Goal: Information Seeking & Learning: Learn about a topic

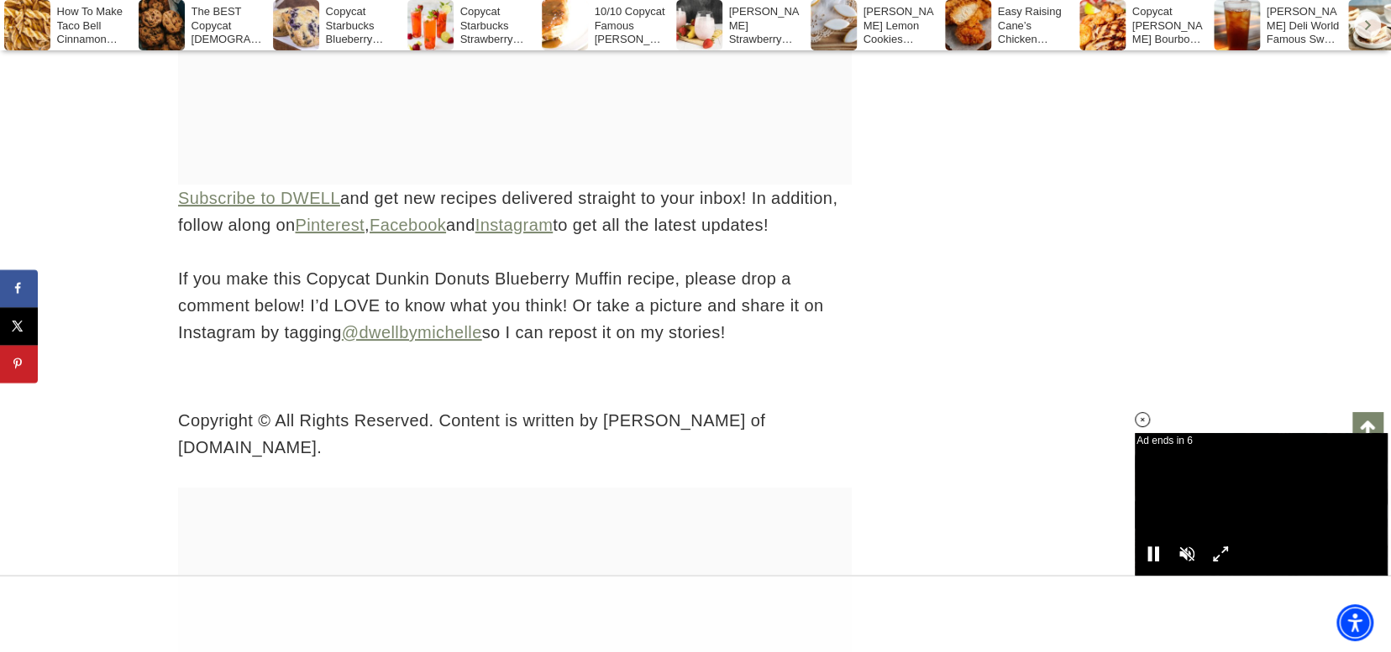
scroll to position [8141, 0]
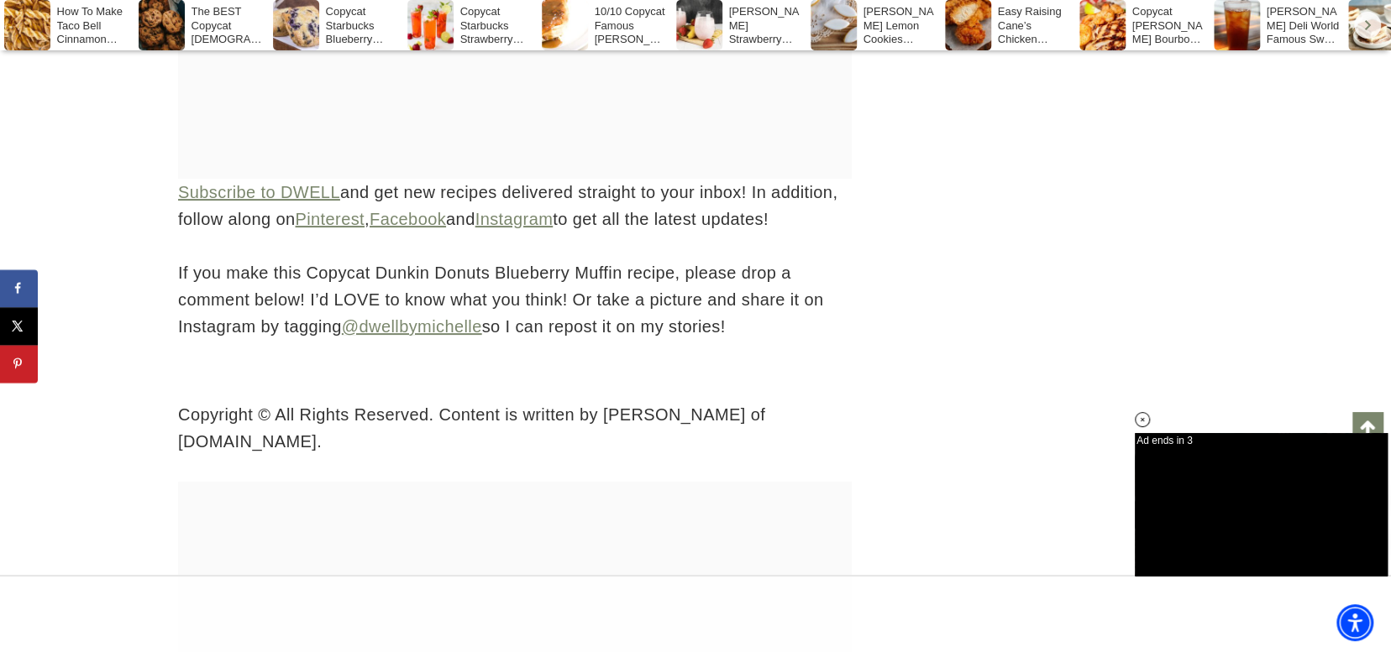
click at [1367, 421] on link "Scroll to top" at bounding box center [1367, 427] width 30 height 30
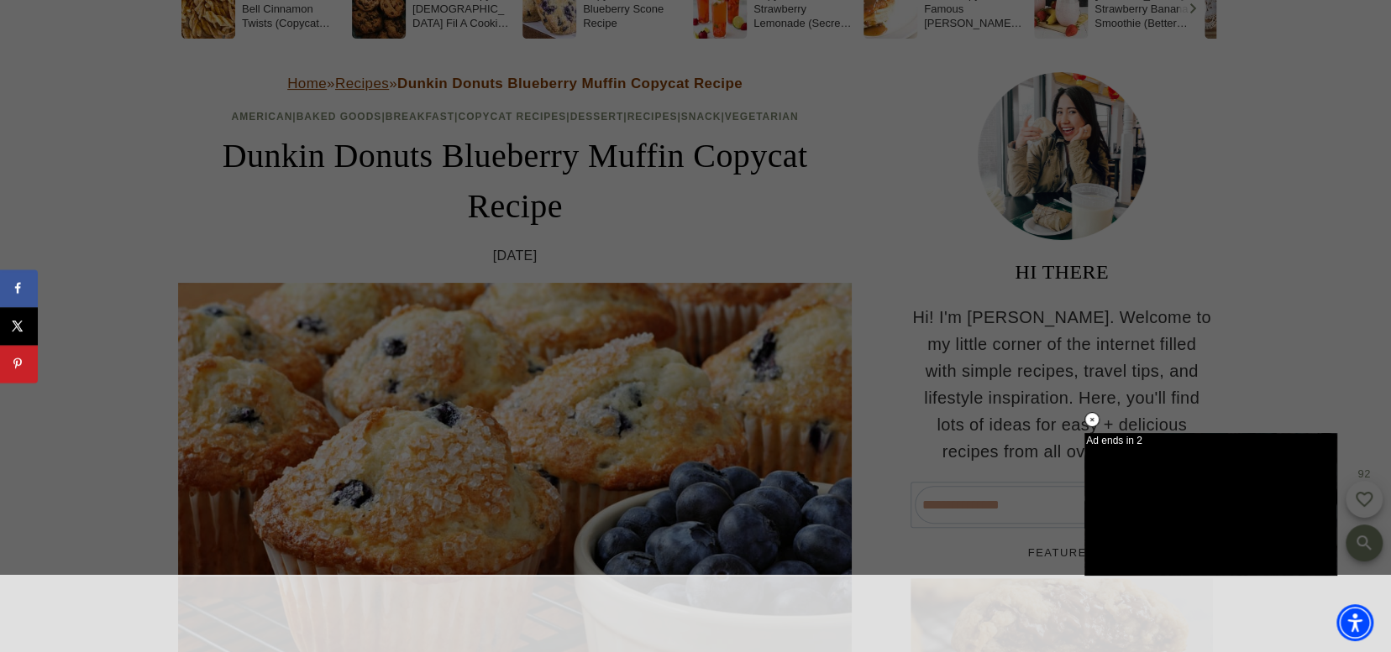
scroll to position [0, 0]
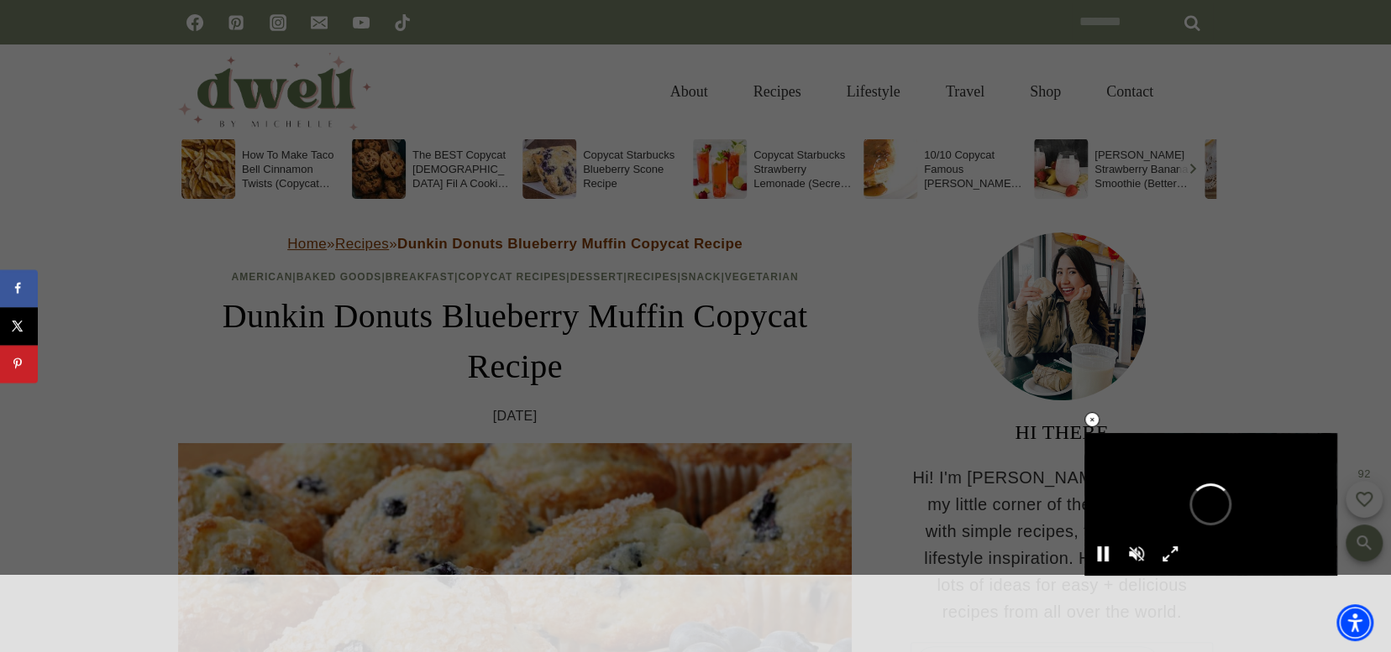
click at [1093, 419] on icon at bounding box center [1092, 420] width 14 height 14
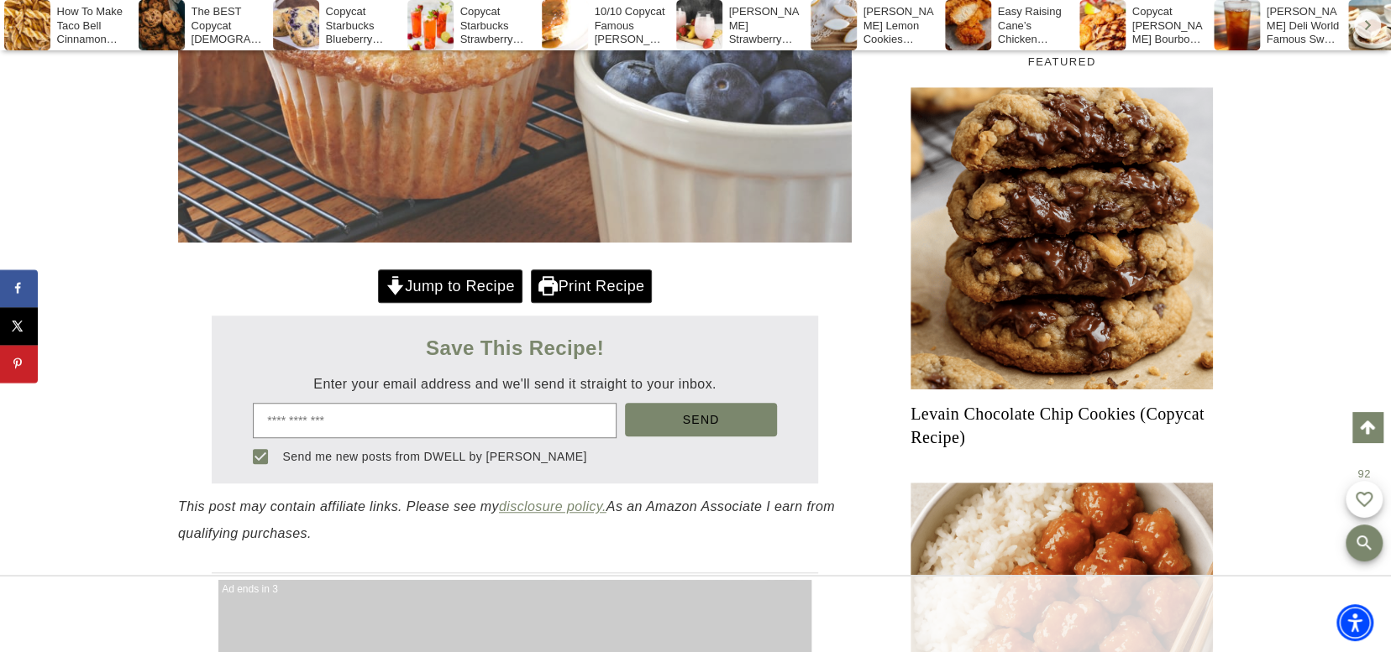
scroll to position [840, 0]
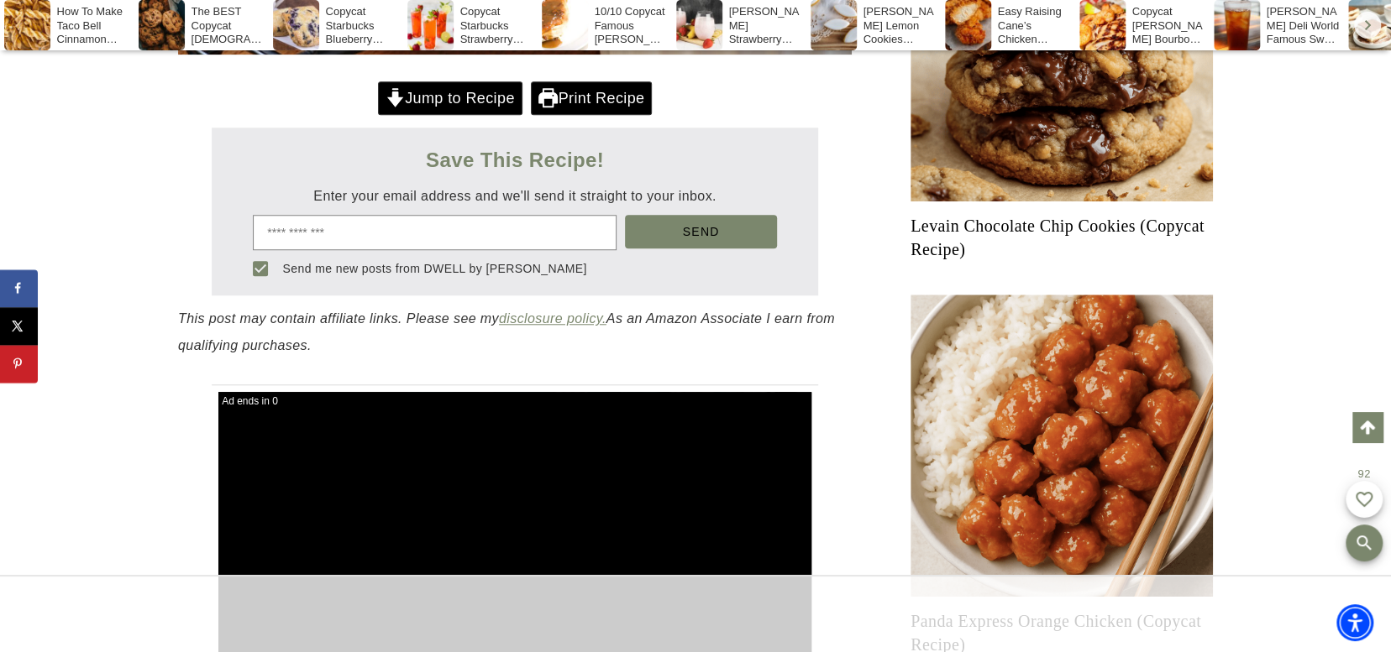
click at [569, 97] on link "Print Recipe" at bounding box center [591, 98] width 121 height 34
